Goal: Task Accomplishment & Management: Use online tool/utility

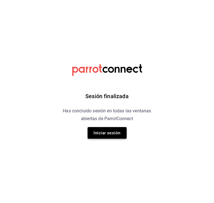
click at [107, 134] on button "Iniciar sesión" at bounding box center [106, 133] width 39 height 12
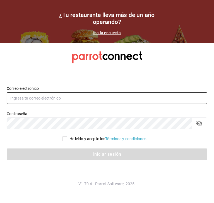
type input "alexis.lucero04@gmail.com"
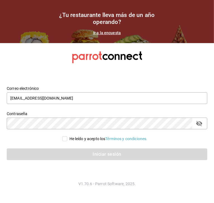
click at [63, 139] on input "He leído y acepto los Términos y condiciones." at bounding box center [64, 138] width 5 height 5
checkbox input "true"
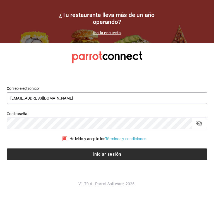
click at [63, 152] on button "Iniciar sesión" at bounding box center [107, 155] width 200 height 12
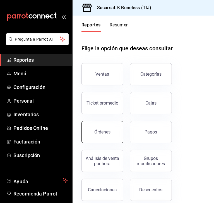
click at [100, 134] on div "Órdenes" at bounding box center [102, 131] width 16 height 5
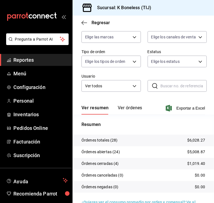
scroll to position [70, 0]
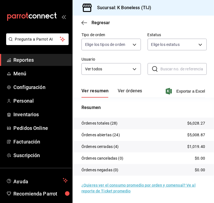
click at [127, 92] on button "Ver órdenes" at bounding box center [129, 92] width 24 height 9
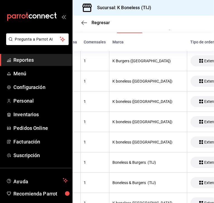
scroll to position [0, 124]
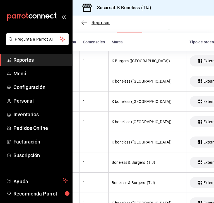
click at [92, 24] on span "Regresar" at bounding box center [100, 22] width 18 height 5
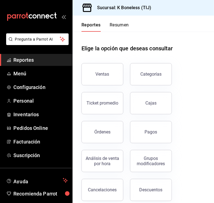
click at [118, 22] on div "Reportes Resumen" at bounding box center [100, 24] width 56 height 16
click at [118, 24] on button "Resumen" at bounding box center [118, 26] width 19 height 9
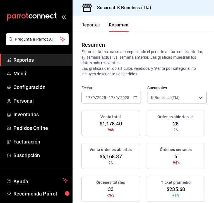
click at [109, 94] on div "[DATE] [DATE] - [DATE] [DATE]" at bounding box center [110, 98] width 59 height 12
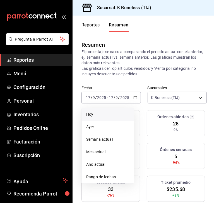
click at [89, 112] on span "Hoy" at bounding box center [107, 115] width 43 height 6
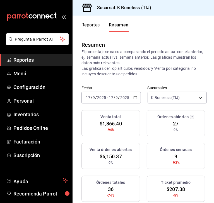
click at [118, 95] on div "[DATE] [DATE] - [DATE] [DATE]" at bounding box center [110, 98] width 59 height 12
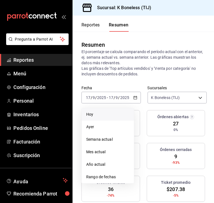
click at [89, 119] on li "Hoy" at bounding box center [108, 114] width 52 height 13
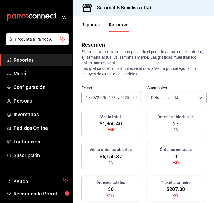
click at [93, 27] on button "Reportes" at bounding box center [90, 26] width 18 height 9
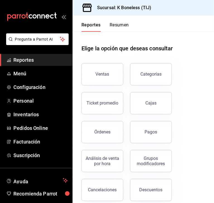
click at [114, 28] on button "Resumen" at bounding box center [118, 26] width 19 height 9
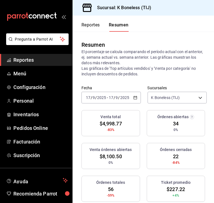
click at [118, 97] on span "/" at bounding box center [119, 97] width 2 height 4
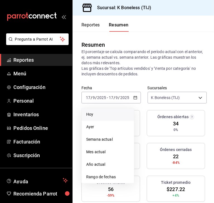
click at [94, 113] on span "Hoy" at bounding box center [107, 115] width 43 height 6
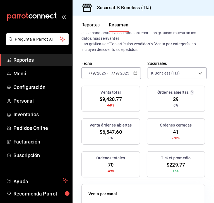
scroll to position [26, 0]
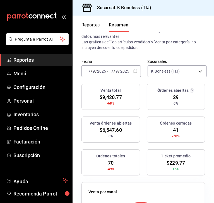
click at [17, 61] on span "Reportes" at bounding box center [40, 60] width 54 height 8
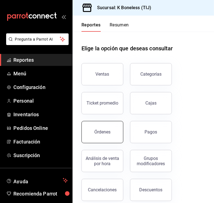
click at [112, 137] on button "Órdenes" at bounding box center [102, 132] width 42 height 22
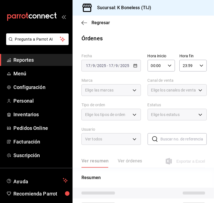
scroll to position [66, 0]
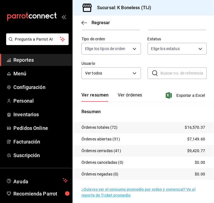
click at [126, 96] on button "Ver órdenes" at bounding box center [129, 96] width 24 height 9
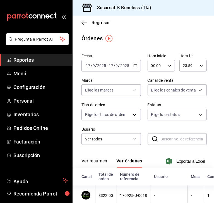
click at [104, 66] on input "2025" at bounding box center [101, 65] width 9 height 4
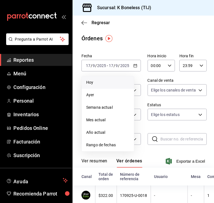
click at [94, 85] on span "Hoy" at bounding box center [107, 83] width 43 height 6
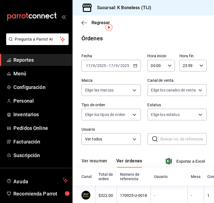
scroll to position [12, 0]
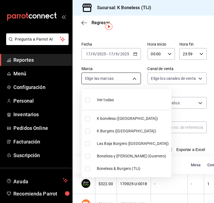
click at [116, 82] on body "Pregunta a Parrot AI Reportes Menú Configuración Personal Inventarios Pedidos O…" at bounding box center [107, 101] width 214 height 203
click at [86, 170] on input "checkbox" at bounding box center [87, 168] width 5 height 5
checkbox input "true"
type input "333c0169-e12a-48ea-b66c-75595f634f6e"
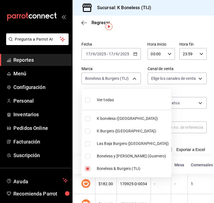
click at [167, 117] on div at bounding box center [107, 101] width 214 height 203
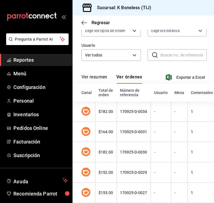
scroll to position [82, 0]
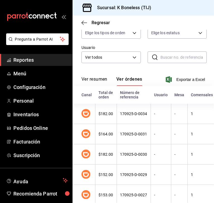
click at [100, 77] on button "Ver resumen" at bounding box center [94, 81] width 26 height 9
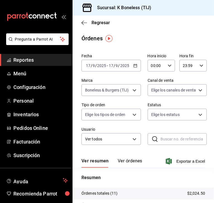
click at [115, 68] on div "[DATE] [DATE] - [DATE] [DATE]" at bounding box center [110, 66] width 59 height 12
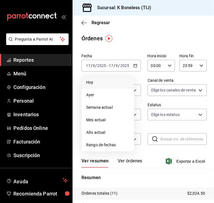
click at [91, 78] on li "Hoy" at bounding box center [108, 82] width 52 height 13
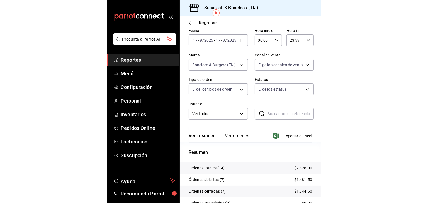
scroll to position [26, 0]
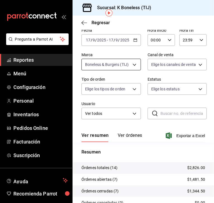
click at [124, 65] on body "Pregunta a Parrot AI Reportes Menú Configuración Personal Inventarios Pedidos O…" at bounding box center [107, 101] width 214 height 203
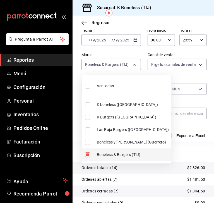
click at [88, 156] on input "checkbox" at bounding box center [87, 155] width 5 height 5
checkbox input "false"
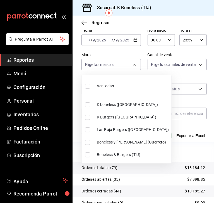
click at [88, 143] on input "checkbox" at bounding box center [87, 142] width 5 height 5
checkbox input "true"
type input "90e64463-4733-4044-bb08-898495878698"
click at [176, 125] on div at bounding box center [107, 101] width 214 height 203
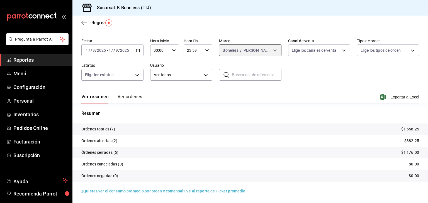
scroll to position [16, 0]
click at [213, 52] on body "Pregunta a Parrot AI Reportes Menú Configuración Personal Inventarios Pedidos O…" at bounding box center [214, 101] width 428 height 203
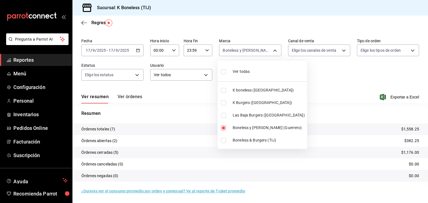
click at [213, 72] on input "checkbox" at bounding box center [223, 71] width 5 height 5
checkbox input "true"
type input "3c3df249-23d4-465e-85a6-5ab39d7f33c0,88c2df99-9af6-48d9-8935-b26d5568b2dd,06643…"
checkbox input "true"
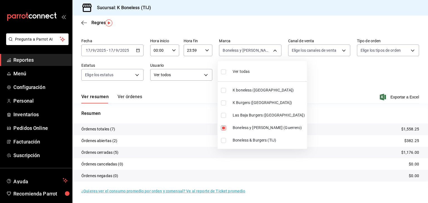
checkbox input "true"
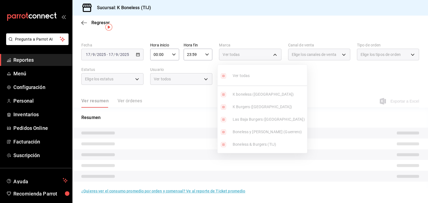
scroll to position [11, 0]
click at [213, 37] on div at bounding box center [214, 101] width 428 height 203
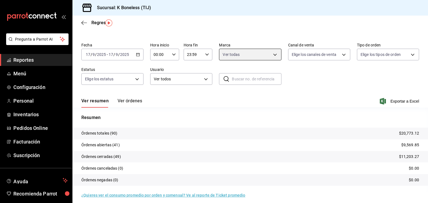
scroll to position [16, 0]
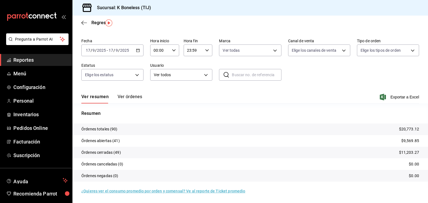
click at [131, 97] on button "Ver órdenes" at bounding box center [129, 98] width 24 height 9
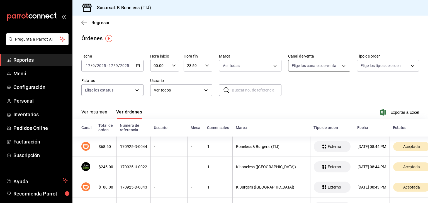
click at [213, 61] on body "Pregunta a Parrot AI Reportes Menú Configuración Personal Inventarios Pedidos O…" at bounding box center [214, 101] width 428 height 203
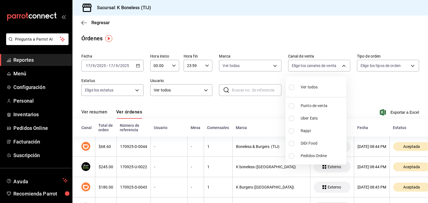
click at [213, 142] on input "checkbox" at bounding box center [291, 143] width 5 height 5
checkbox input "true"
type input "DIDI_FOOD"
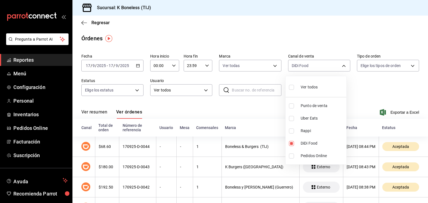
click at [213, 109] on div at bounding box center [214, 101] width 428 height 203
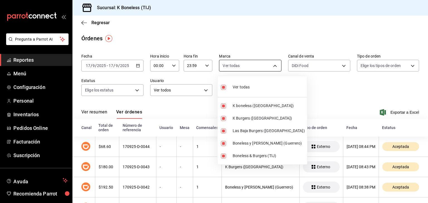
click at [213, 64] on body "Pregunta a Parrot AI Reportes Menú Configuración Personal Inventarios Pedidos O…" at bounding box center [214, 101] width 428 height 203
click at [213, 88] on input "checkbox" at bounding box center [223, 87] width 5 height 5
checkbox input "false"
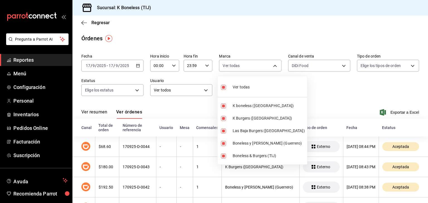
checkbox input "false"
click at [213, 119] on input "checkbox" at bounding box center [223, 118] width 5 height 5
checkbox input "true"
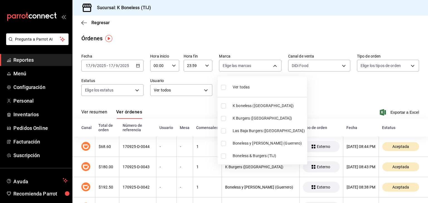
type input "88c2df99-9af6-48d9-8935-b26d5568b2dd"
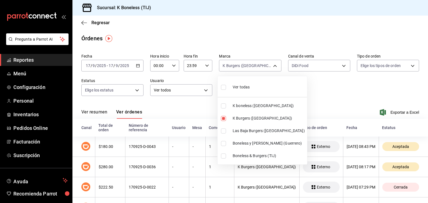
click at [186, 108] on div at bounding box center [214, 101] width 428 height 203
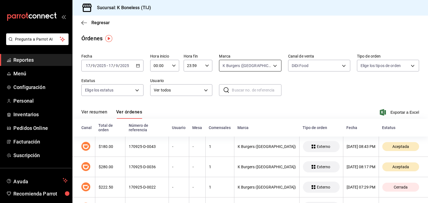
click at [213, 68] on body "Pregunta a Parrot AI Reportes Menú Configuración Personal Inventarios Pedidos O…" at bounding box center [214, 101] width 428 height 203
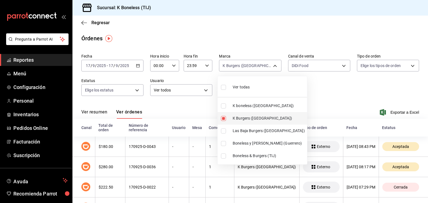
click at [213, 117] on input "checkbox" at bounding box center [223, 118] width 5 height 5
checkbox input "false"
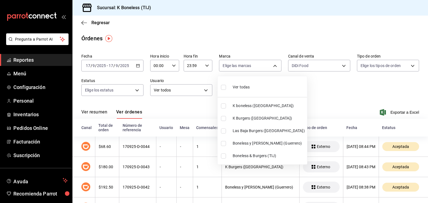
click at [213, 143] on input "checkbox" at bounding box center [223, 143] width 5 height 5
checkbox input "true"
type input "90e64463-4733-4044-bb08-898495878698"
click at [98, 113] on div at bounding box center [214, 101] width 428 height 203
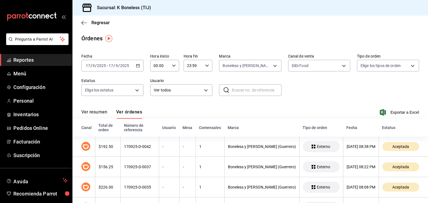
click at [98, 113] on button "Ver resumen" at bounding box center [94, 113] width 26 height 9
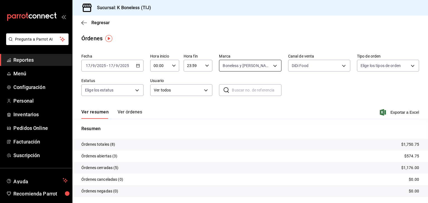
click at [213, 68] on body "Pregunta a Parrot AI Reportes Menú Configuración Personal Inventarios Pedidos O…" at bounding box center [214, 101] width 428 height 203
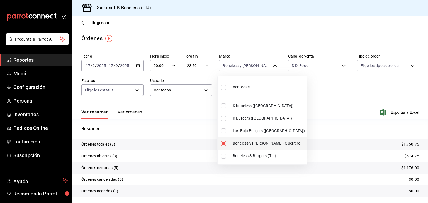
click at [213, 143] on input "checkbox" at bounding box center [223, 143] width 5 height 5
checkbox input "false"
click at [213, 105] on input "checkbox" at bounding box center [223, 106] width 5 height 5
checkbox input "true"
type input "3c3df249-23d4-465e-85a6-5ab39d7f33c0"
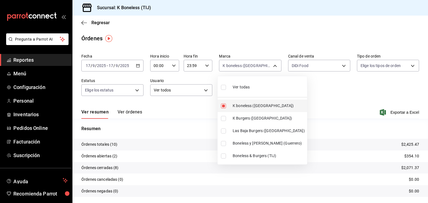
click at [213, 105] on input "checkbox" at bounding box center [223, 106] width 5 height 5
checkbox input "false"
click at [213, 156] on input "checkbox" at bounding box center [223, 156] width 5 height 5
checkbox input "true"
type input "333c0169-e12a-48ea-b66c-75595f634f6e"
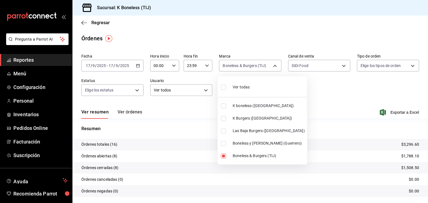
click at [191, 107] on div at bounding box center [214, 101] width 428 height 203
